Goal: Navigation & Orientation: Find specific page/section

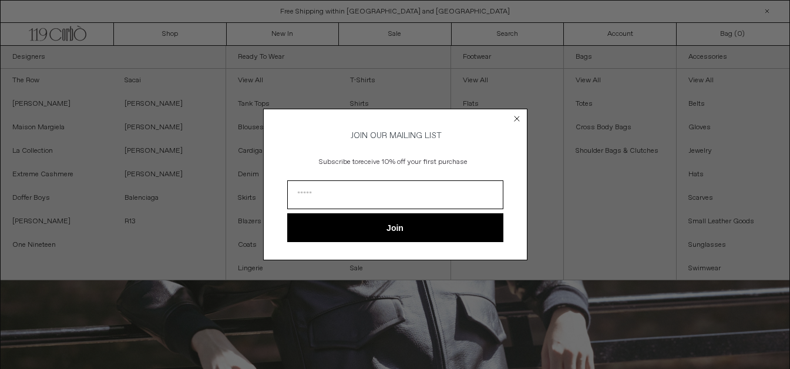
click at [516, 116] on circle "Close dialog" at bounding box center [516, 118] width 11 height 11
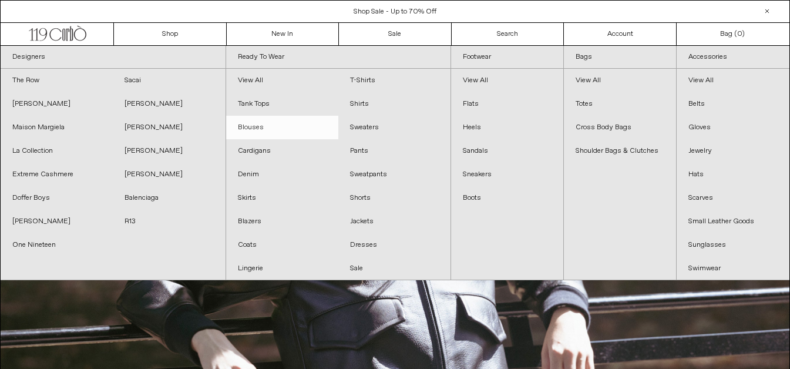
click at [253, 120] on link "Blouses" at bounding box center [282, 128] width 112 height 24
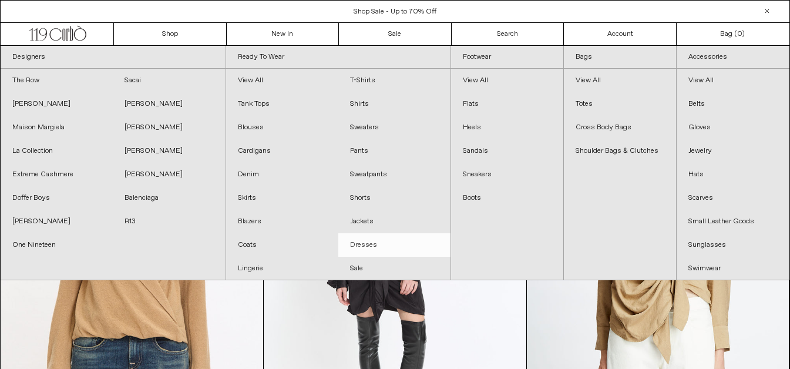
click at [367, 250] on link "Dresses" at bounding box center [394, 245] width 112 height 24
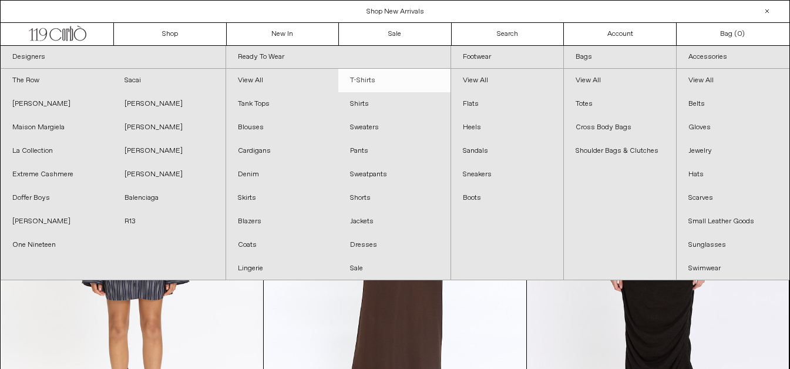
click at [366, 85] on link "T-Shirts" at bounding box center [394, 81] width 112 height 24
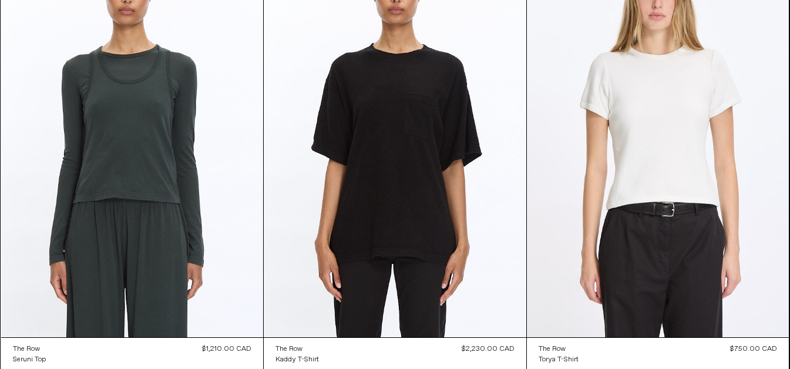
scroll to position [977, 0]
